Goal: Task Accomplishment & Management: Use online tool/utility

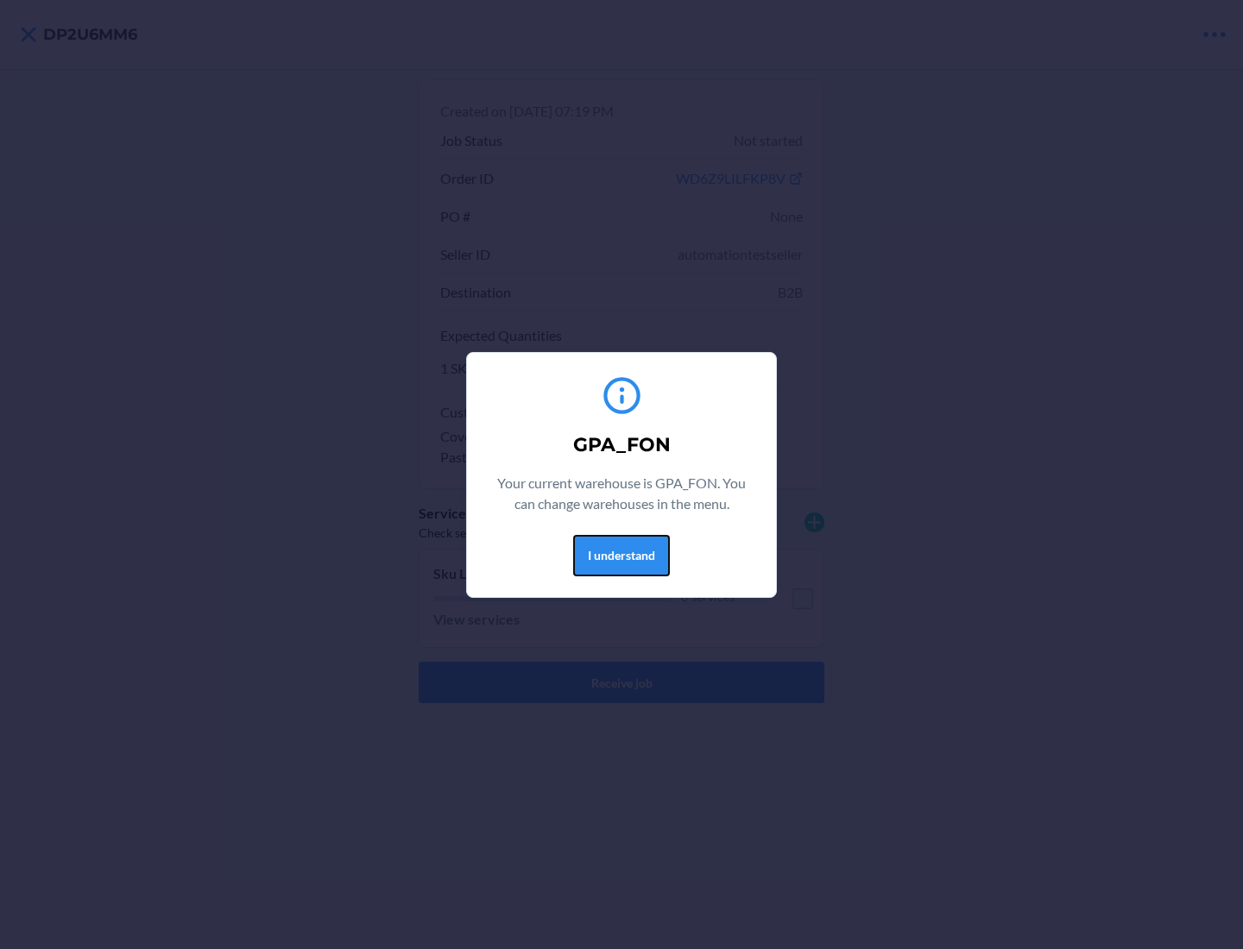
click at [621, 555] on button "I understand" at bounding box center [621, 555] width 97 height 41
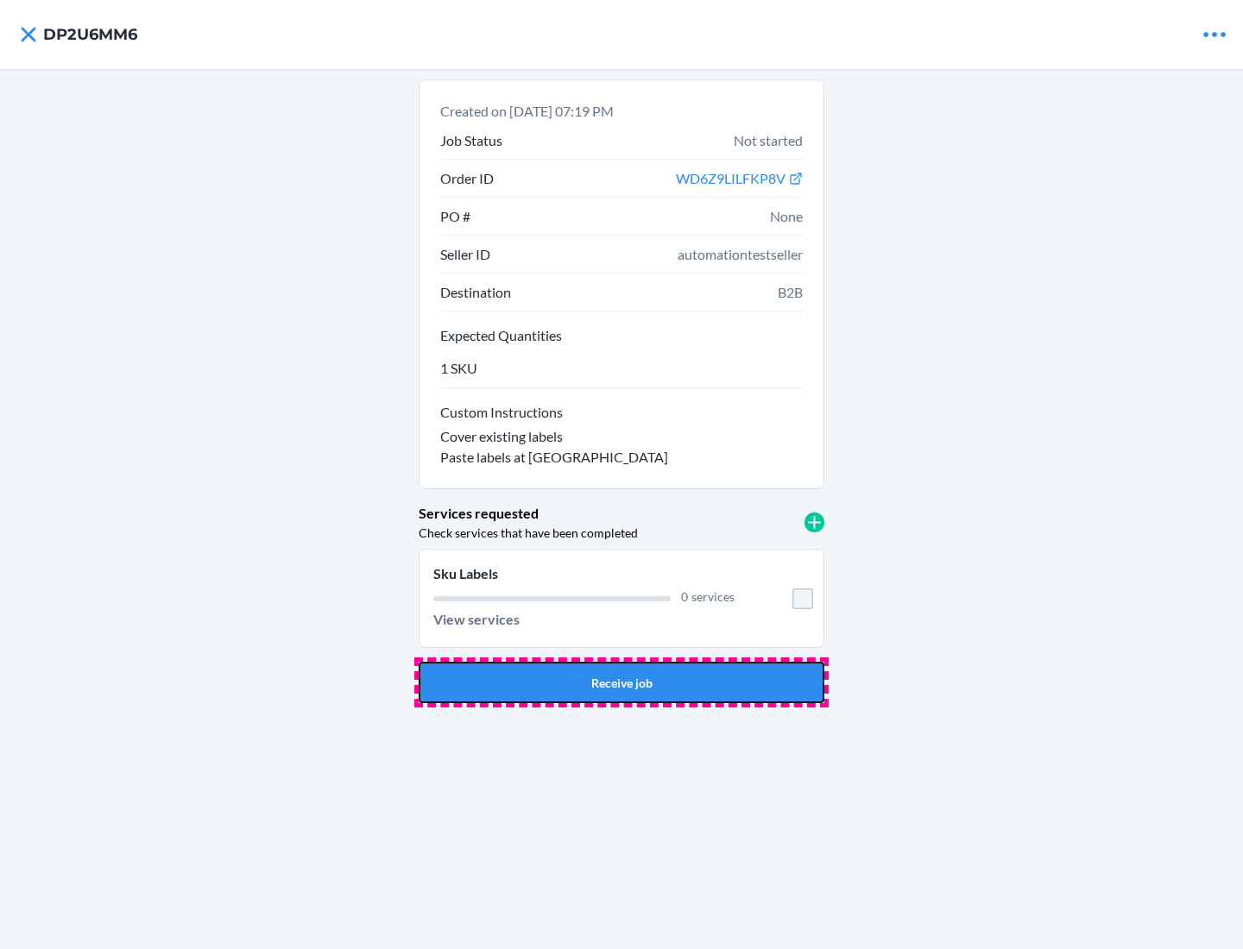
click at [621, 683] on button "Receive job" at bounding box center [622, 682] width 406 height 41
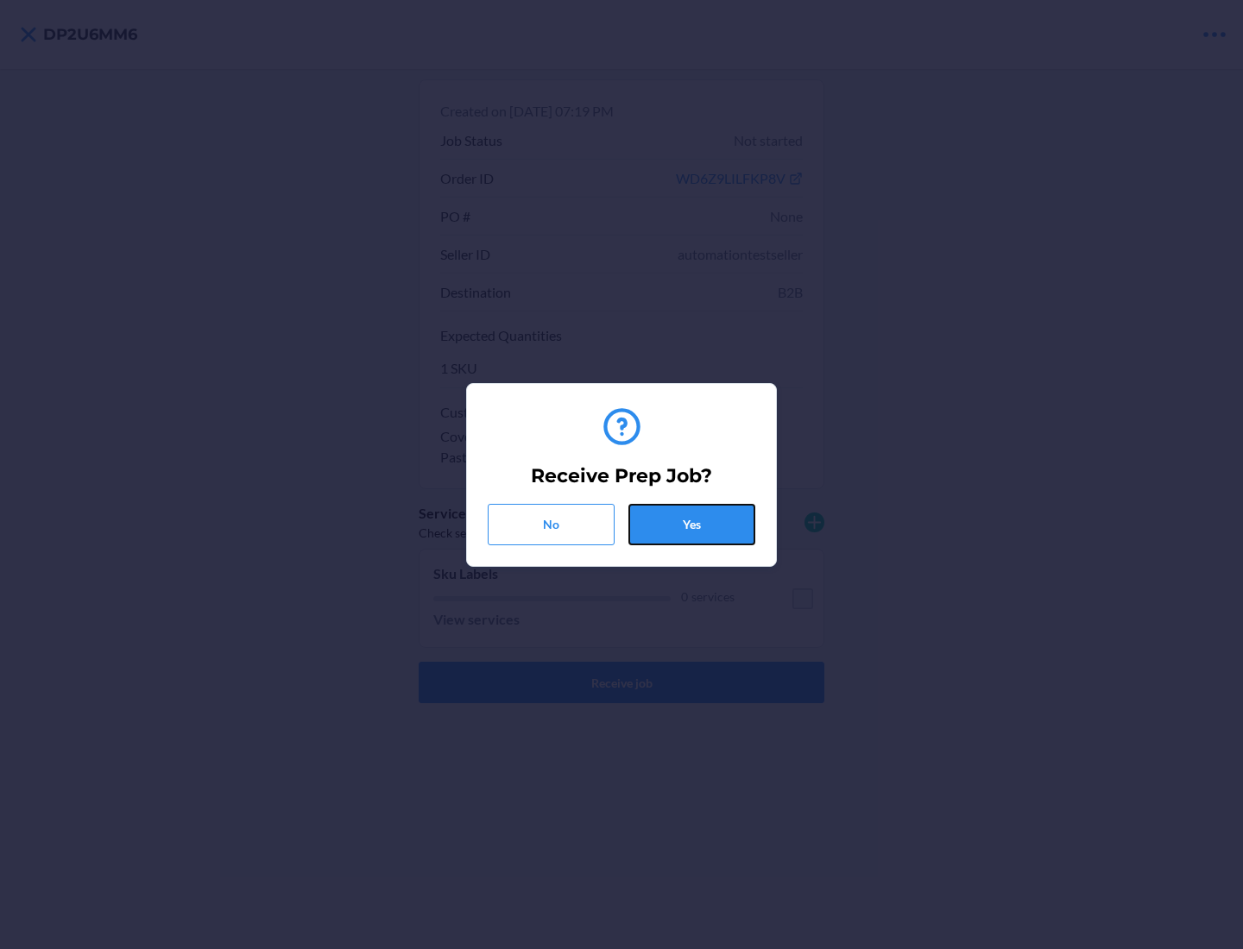
click at [691, 524] on button "Yes" at bounding box center [691, 524] width 127 height 41
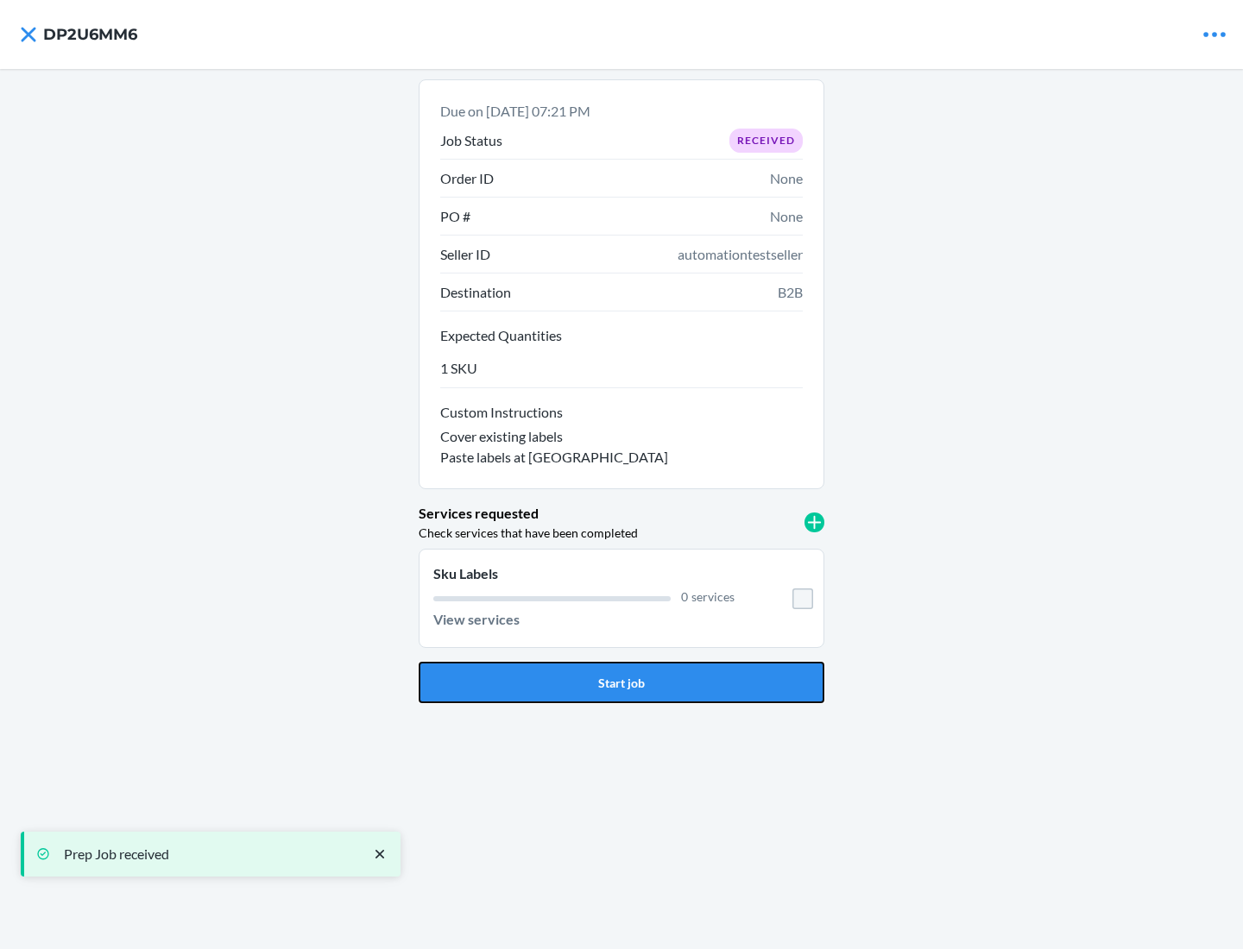
click at [621, 683] on button "Start job" at bounding box center [622, 682] width 406 height 41
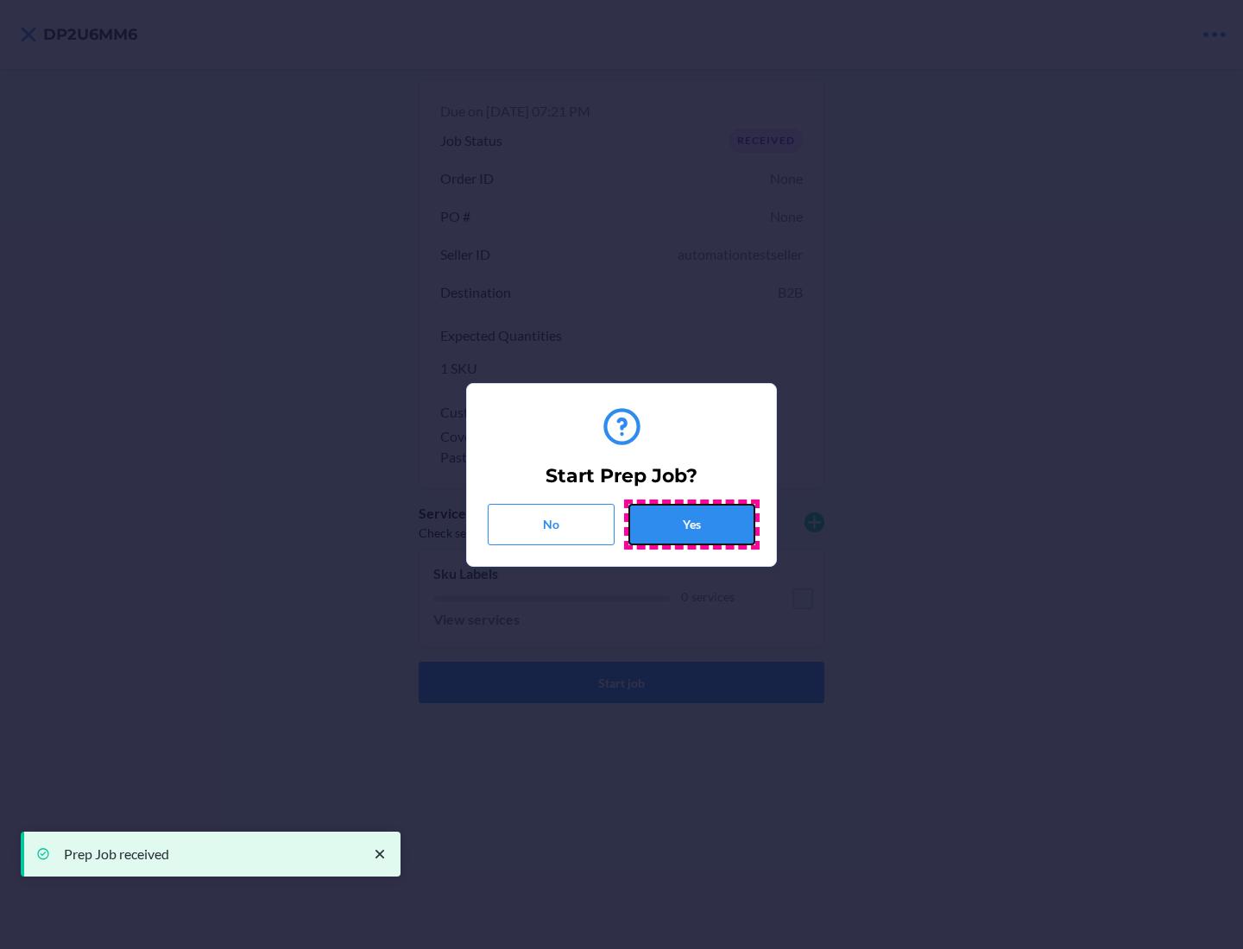
click at [691, 524] on button "Yes" at bounding box center [691, 524] width 127 height 41
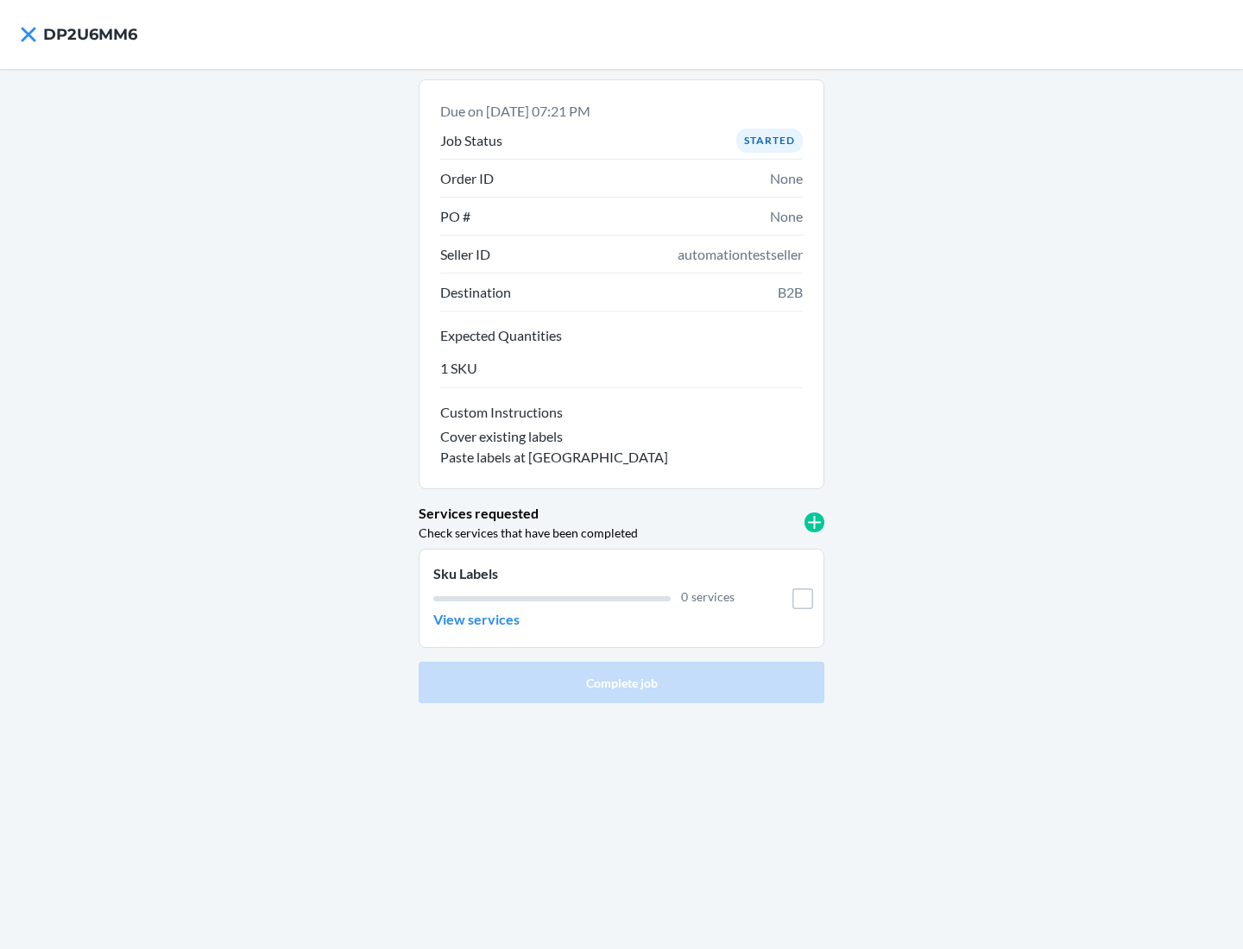
click at [91, 35] on h4 "DP2U6MM6" at bounding box center [90, 34] width 94 height 22
